Goal: Transaction & Acquisition: Purchase product/service

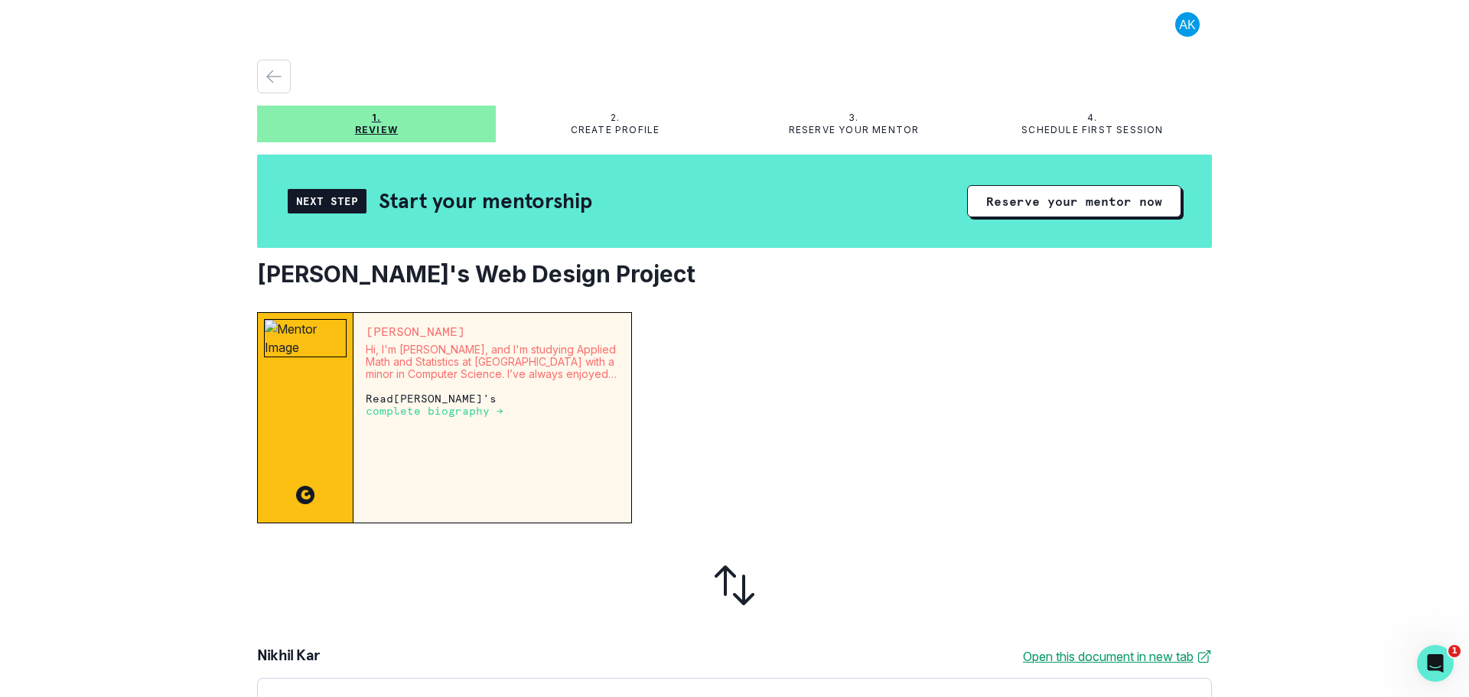
click at [767, 315] on div at bounding box center [928, 417] width 568 height 211
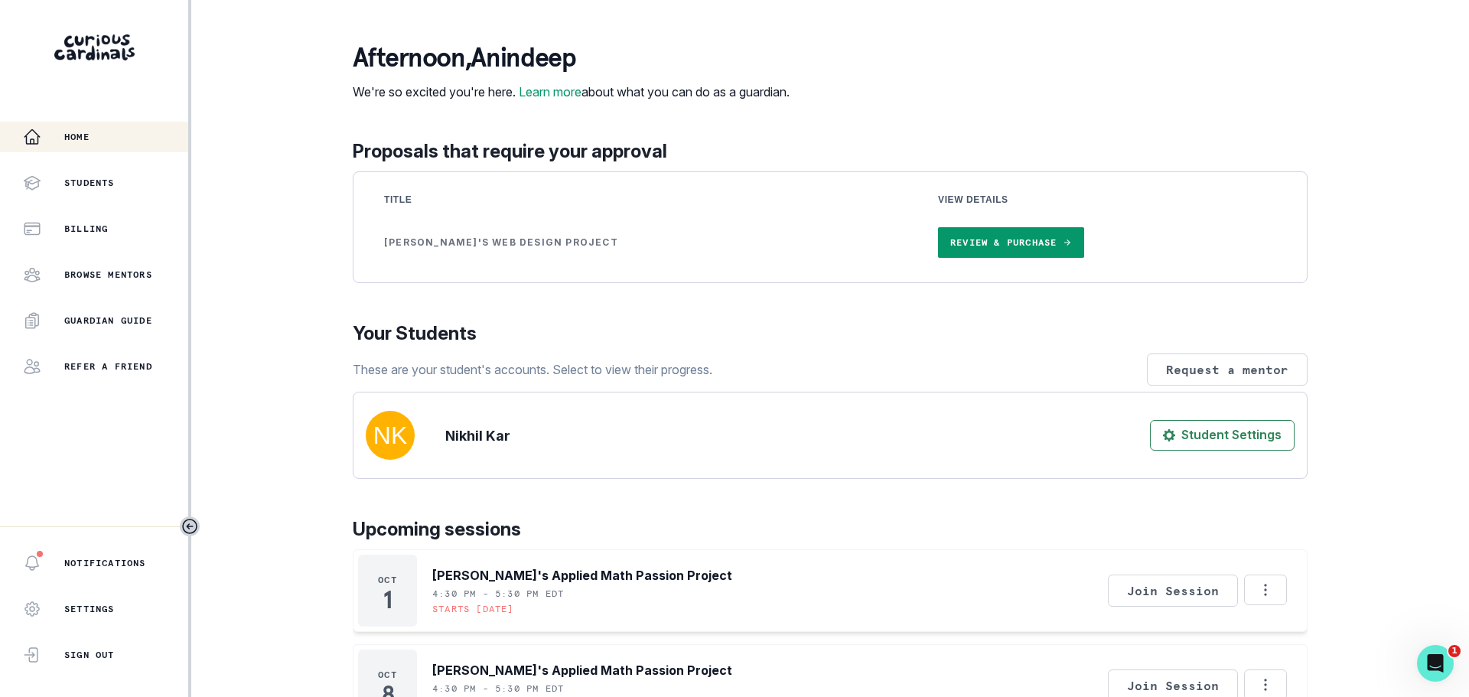
click at [738, 346] on p "Your Students" at bounding box center [830, 334] width 955 height 28
click at [822, 318] on div "afternoon , Anindeep We're so excited you're here. Learn more about what you ca…" at bounding box center [830, 517] width 955 height 949
click at [938, 258] on link "Review & Purchase" at bounding box center [1011, 242] width 146 height 31
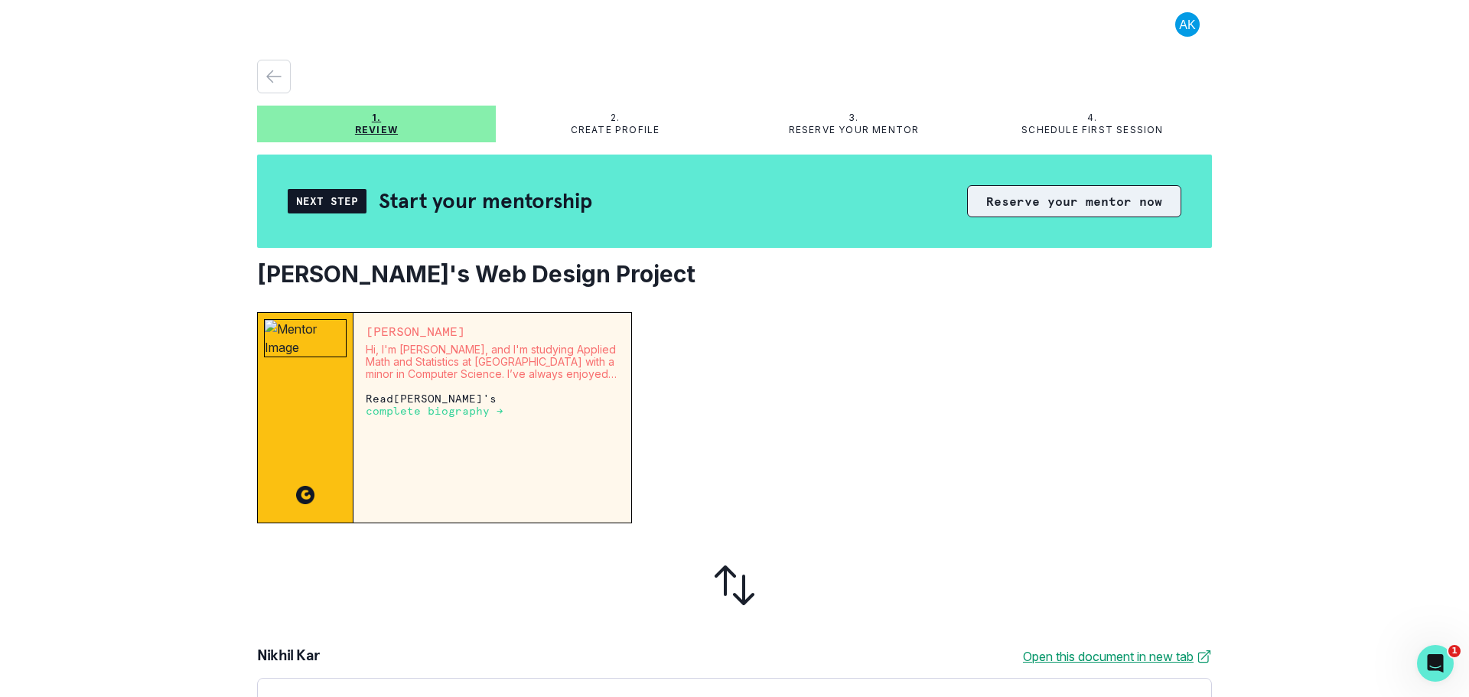
click at [1047, 202] on button "Reserve your mentor now" at bounding box center [1074, 201] width 214 height 32
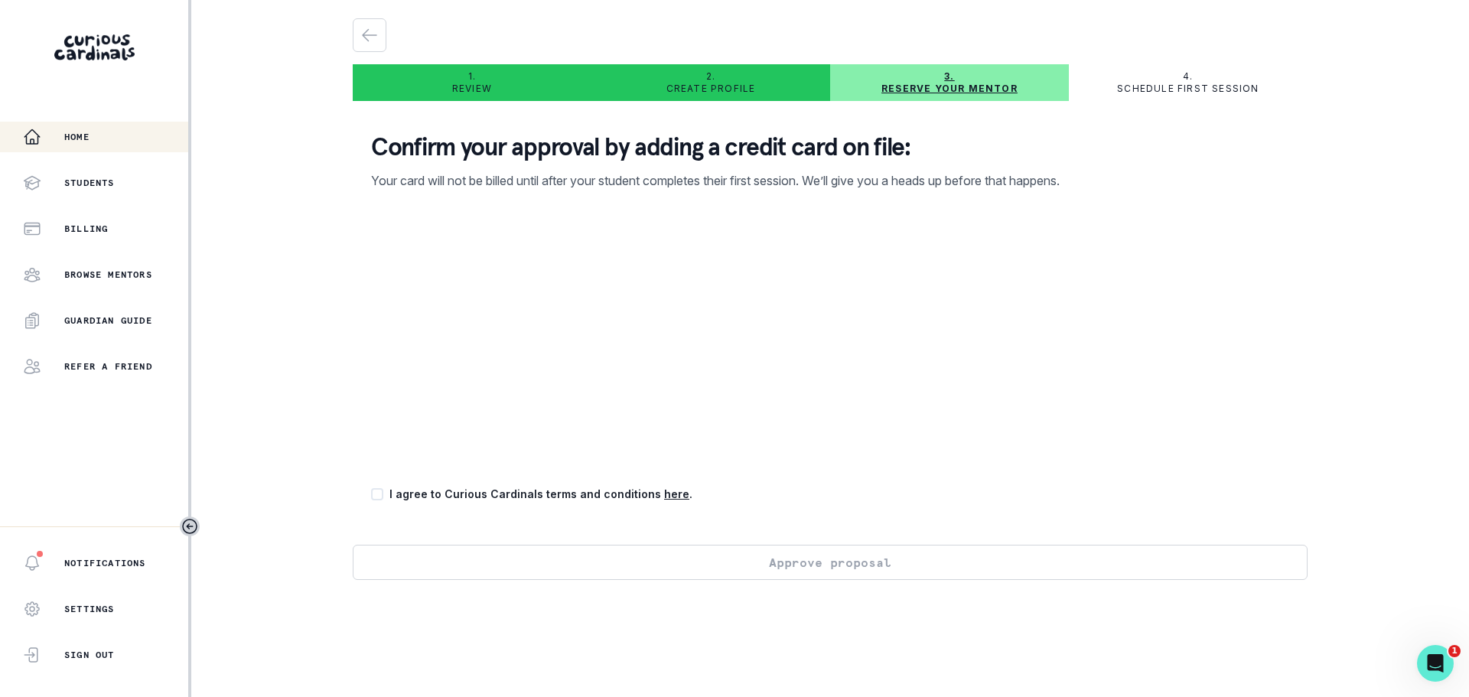
click at [78, 133] on p "Home" at bounding box center [76, 137] width 25 height 12
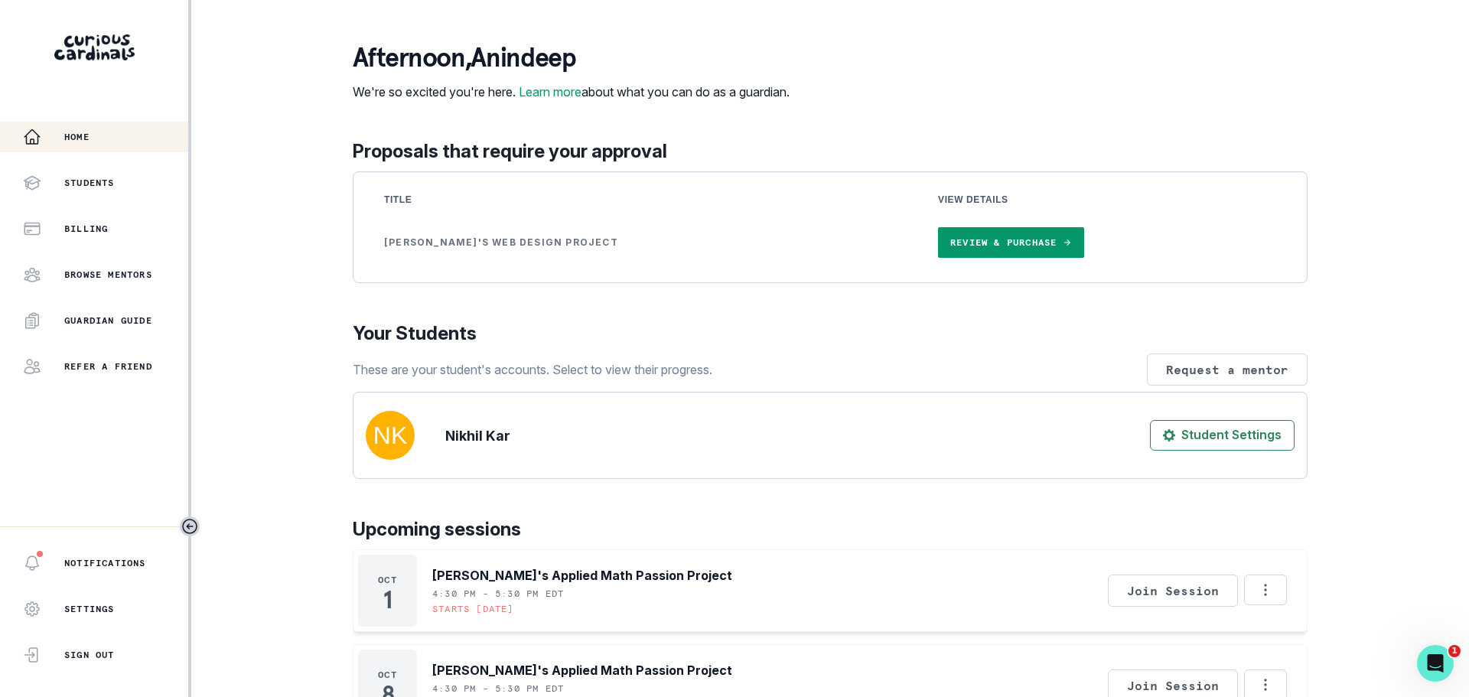
click at [852, 101] on div "afternoon , Anindeep We're so excited you're here. Learn more about what you ca…" at bounding box center [830, 72] width 955 height 58
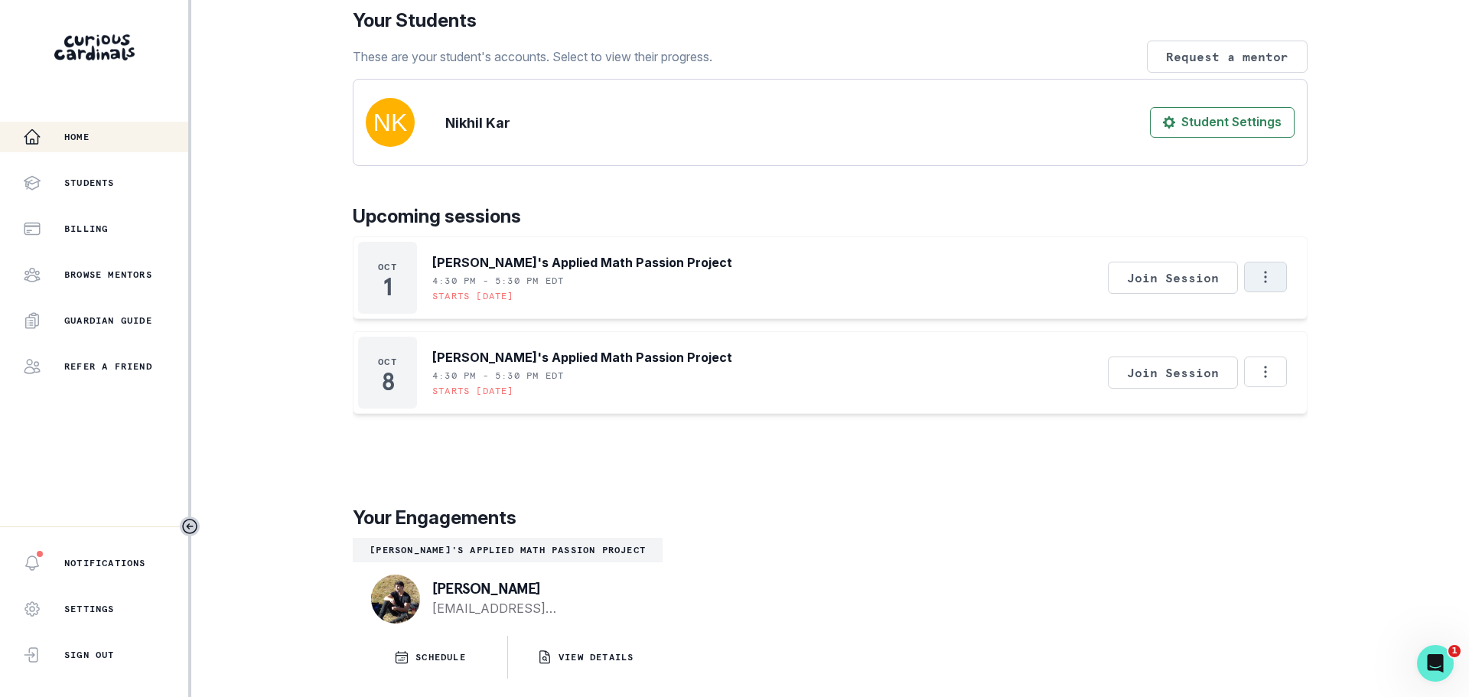
click at [1257, 280] on icon "Options" at bounding box center [1265, 277] width 17 height 17
click at [1276, 345] on button "Cancel Session" at bounding box center [1319, 345] width 170 height 28
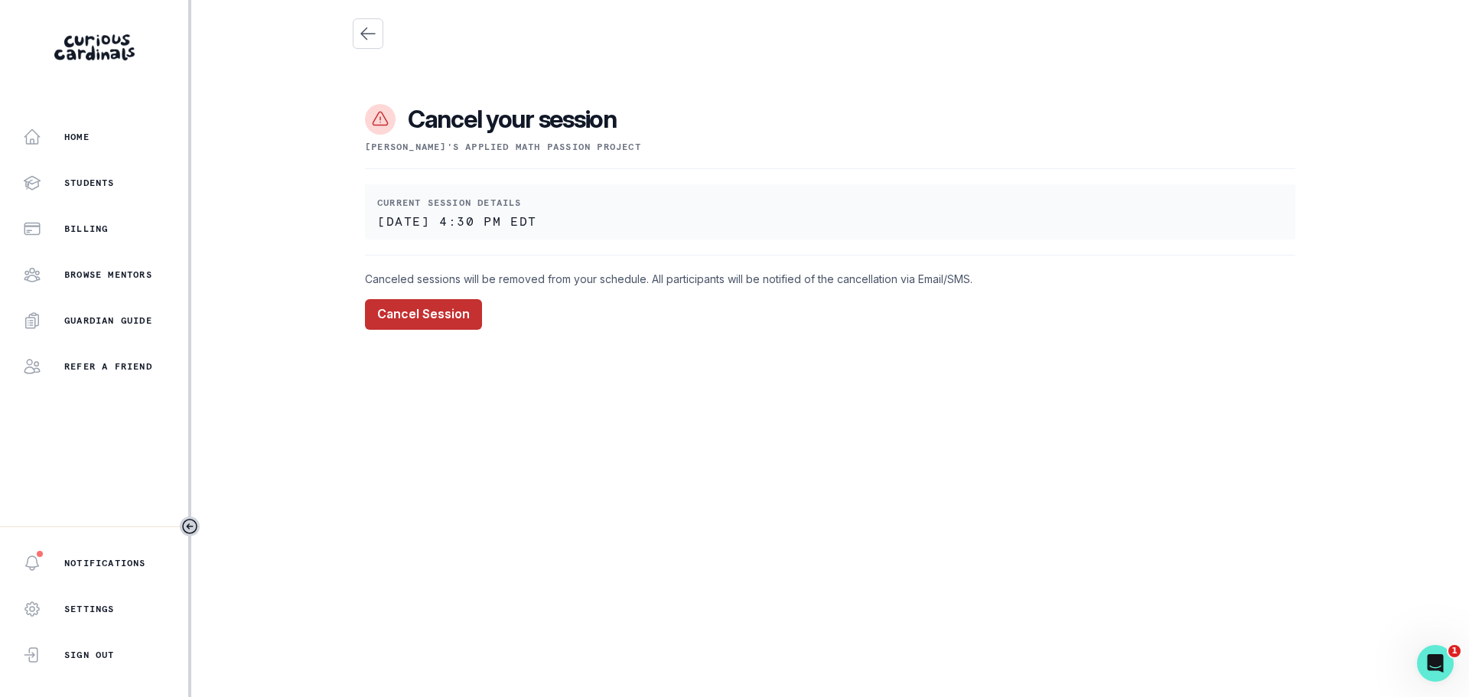
click at [440, 313] on button "Cancel Session" at bounding box center [423, 314] width 117 height 31
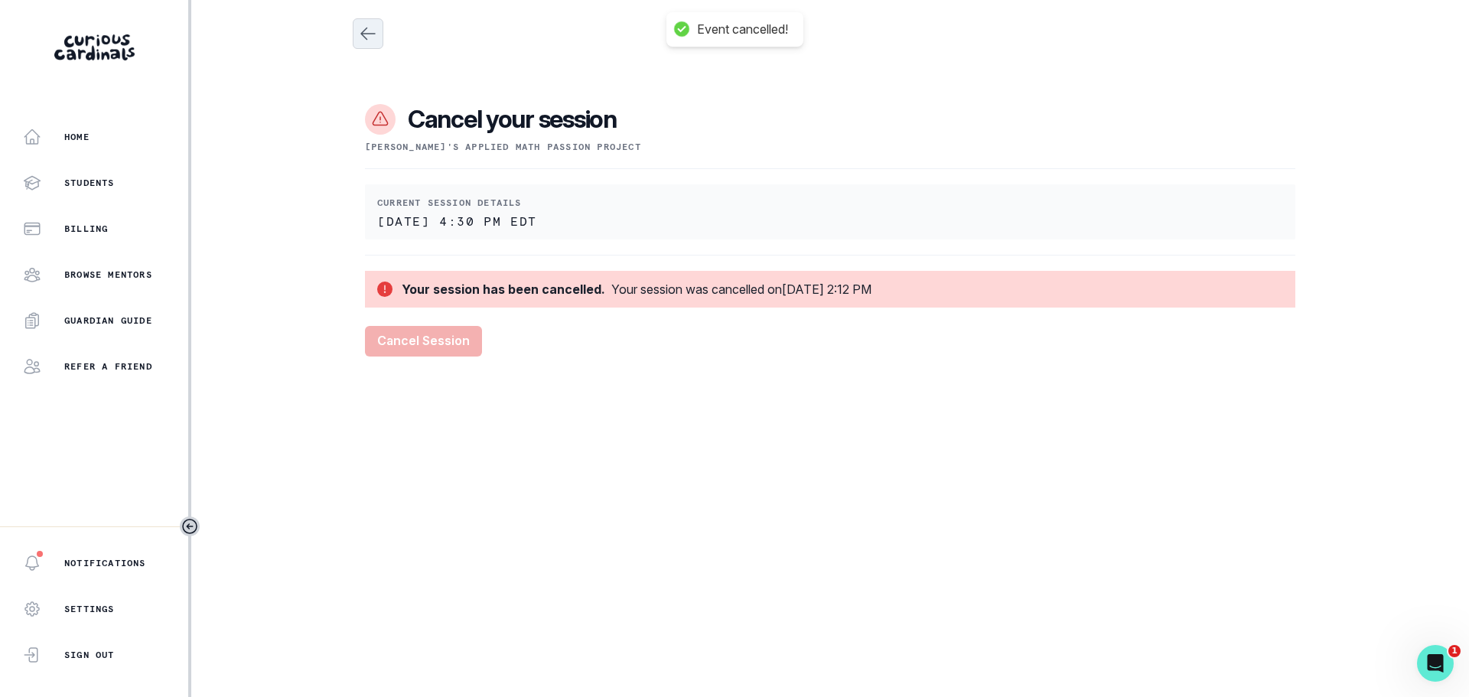
click at [369, 33] on icon "Close" at bounding box center [368, 33] width 18 height 18
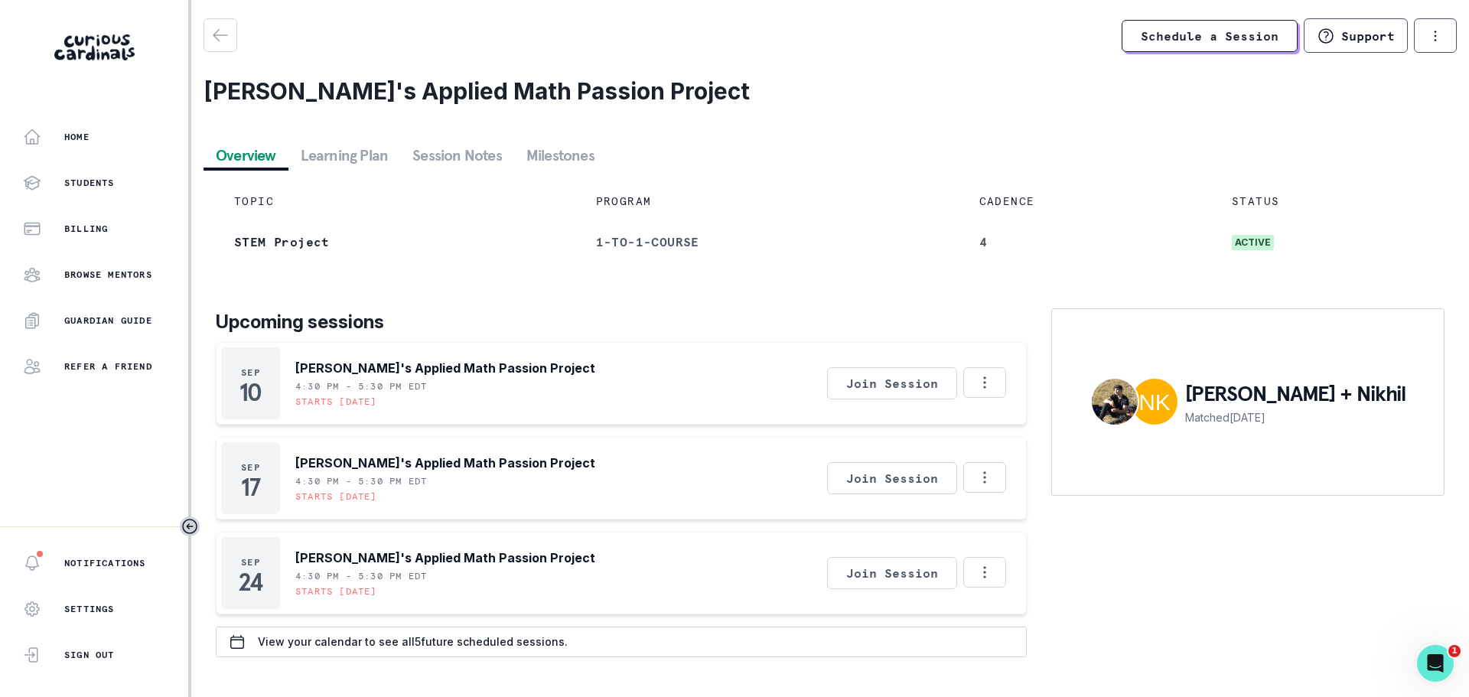
scroll to position [16, 0]
